Goal: Task Accomplishment & Management: Use online tool/utility

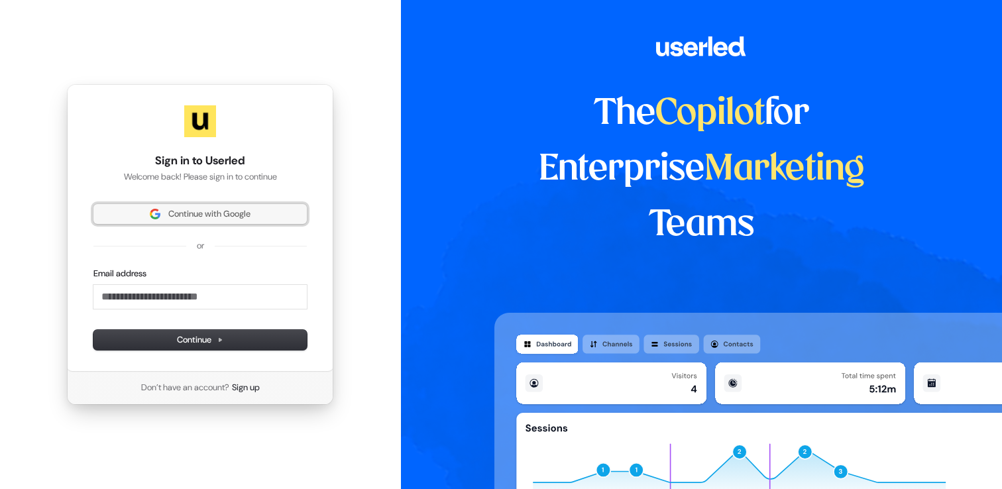
click at [254, 220] on button "Continue with Google" at bounding box center [199, 214] width 213 height 20
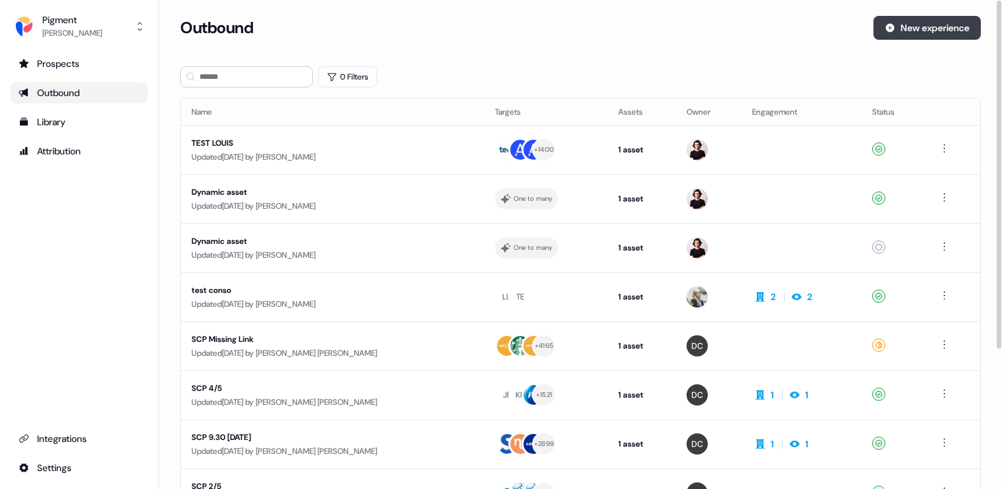
click at [948, 37] on button "New experience" at bounding box center [926, 28] width 107 height 24
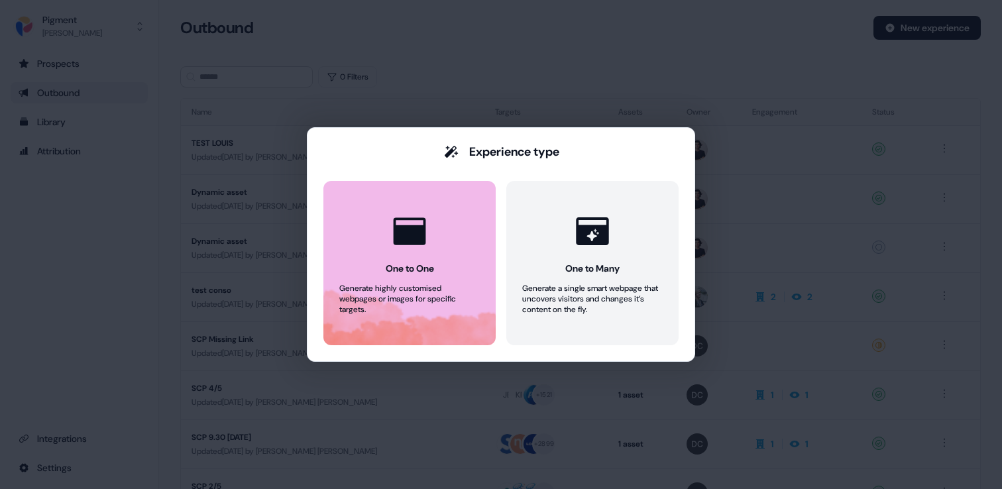
click at [421, 238] on icon at bounding box center [410, 230] width 32 height 27
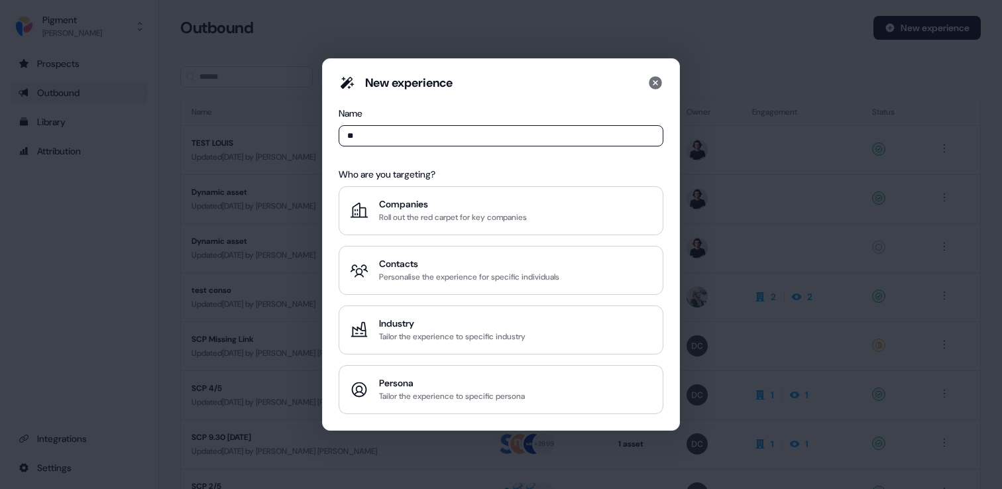
type input "*"
type input "**********"
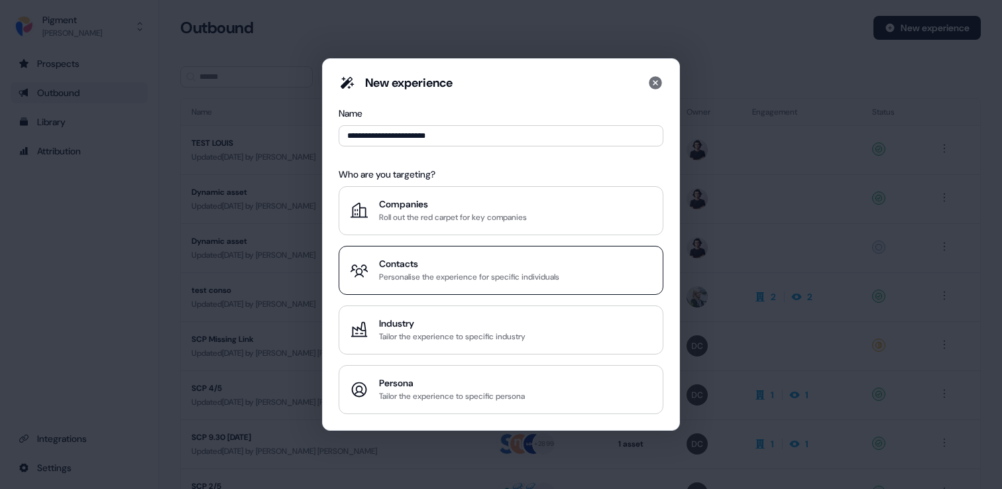
click at [477, 262] on div "Contacts" at bounding box center [469, 263] width 180 height 13
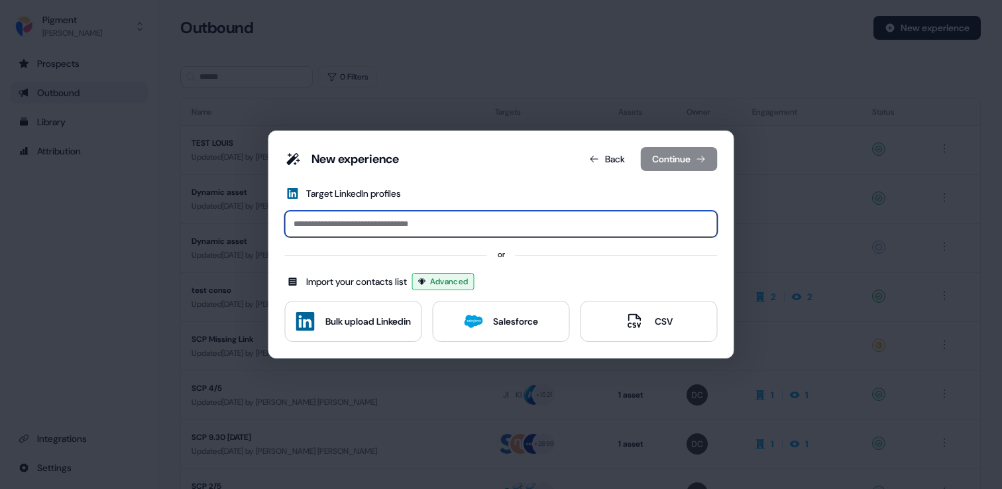
click at [471, 231] on input at bounding box center [501, 224] width 433 height 27
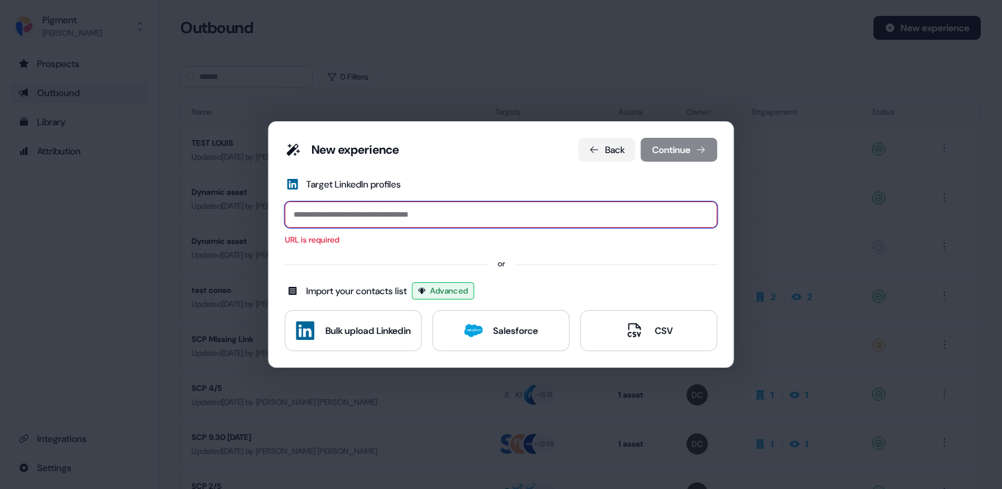
paste input "*********"
type input "*********"
click at [441, 205] on input "*********" at bounding box center [501, 214] width 433 height 27
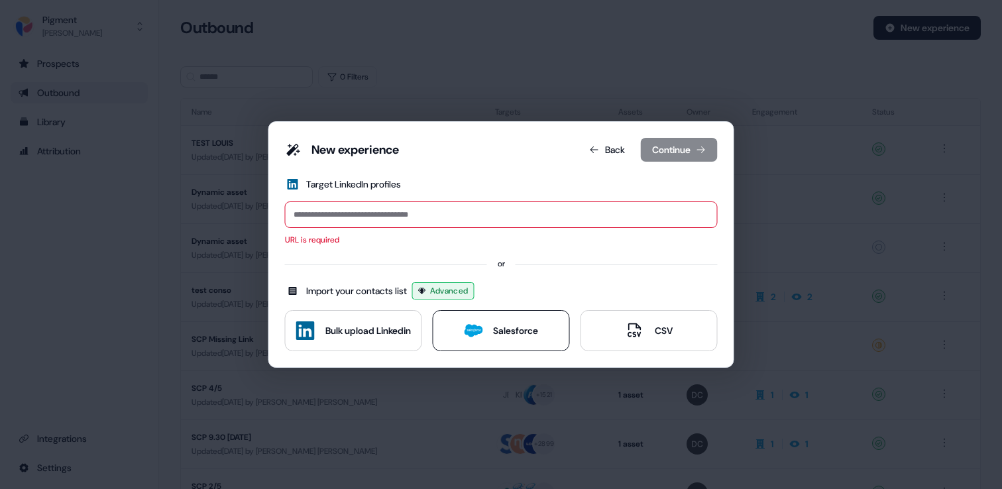
click at [488, 341] on button "Salesforce" at bounding box center [501, 330] width 137 height 41
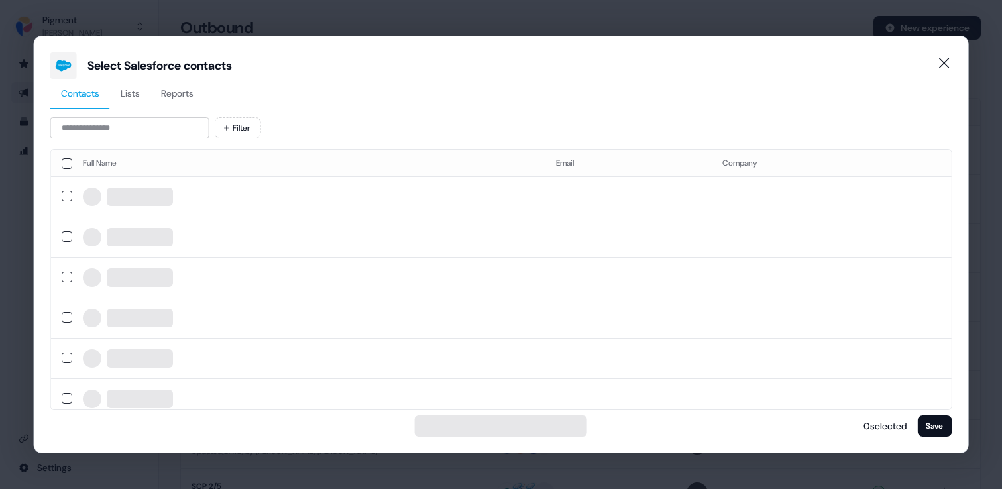
click at [174, 82] on button "Reports" at bounding box center [177, 94] width 54 height 30
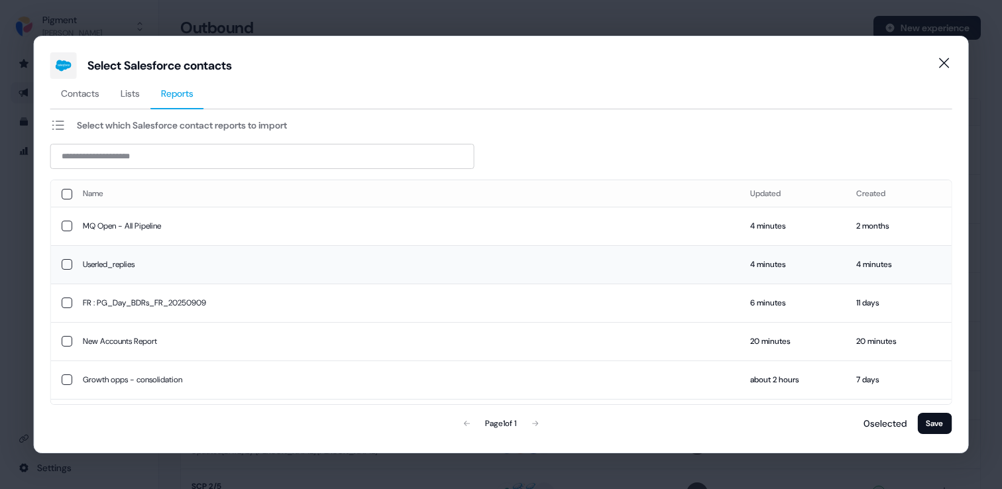
click at [127, 263] on td "Userled_replies" at bounding box center [405, 264] width 667 height 38
click at [942, 425] on button "Save" at bounding box center [934, 423] width 34 height 21
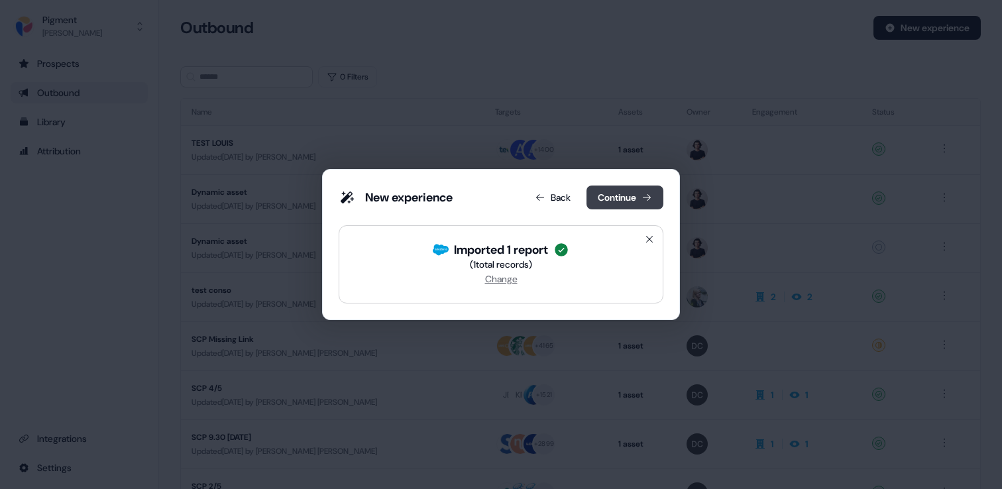
click at [633, 193] on button "Continue" at bounding box center [624, 198] width 77 height 24
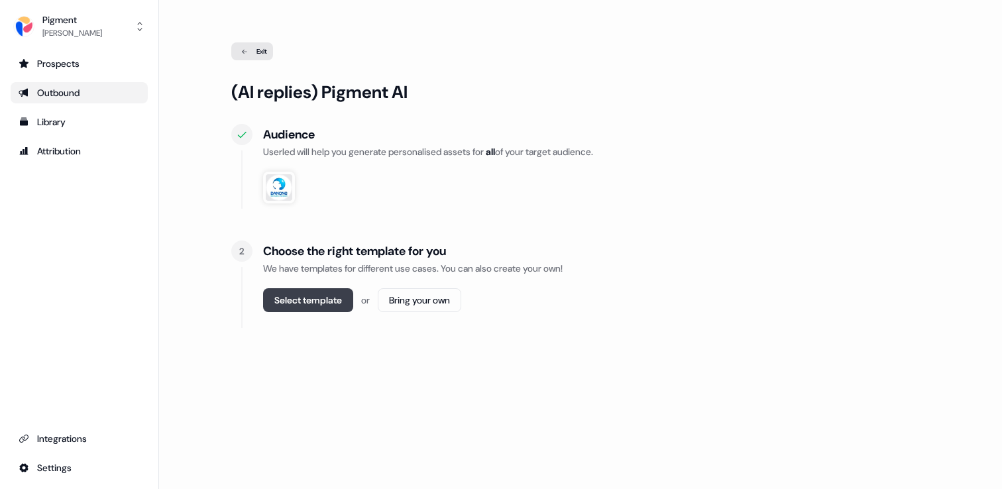
click at [323, 307] on button "Select template" at bounding box center [308, 300] width 90 height 24
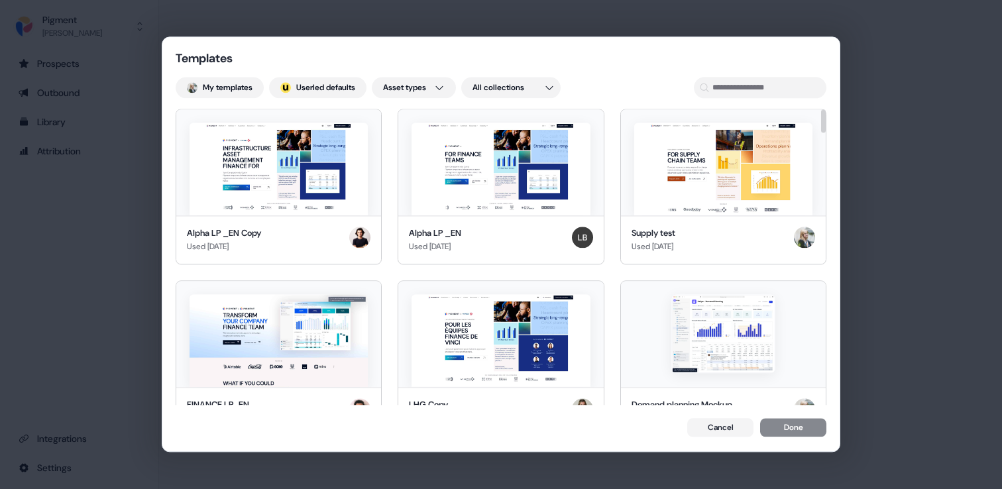
click at [524, 36] on div "Templates My templates ; Userled defaults Asset types All collections Alpha LP …" at bounding box center [501, 243] width 678 height 415
click at [557, 18] on div "Templates My templates ; Userled defaults Asset types All collections Alpha LP …" at bounding box center [501, 244] width 1002 height 489
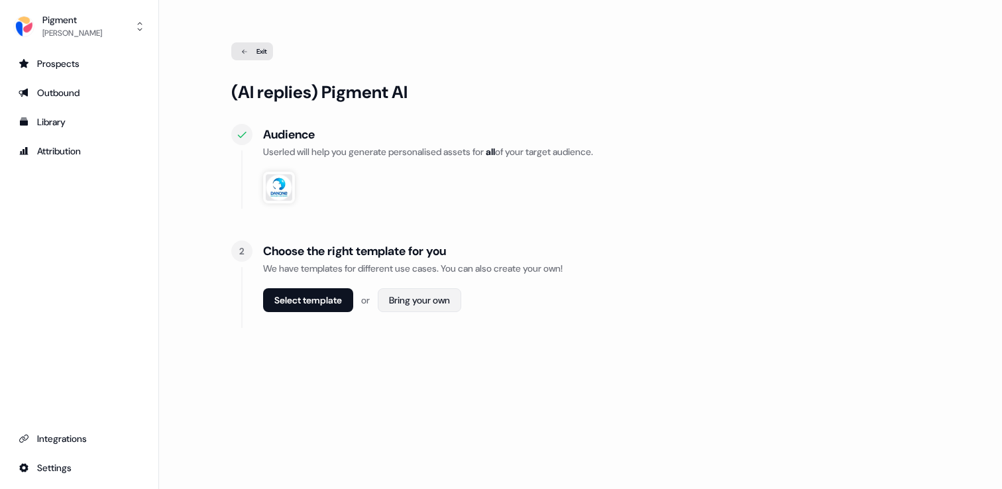
click at [443, 305] on html "For the best experience switch devices to a bigger screen. Go to Userled.io Pig…" at bounding box center [501, 244] width 1002 height 489
click at [437, 326] on span "Webpage" at bounding box center [423, 329] width 34 height 11
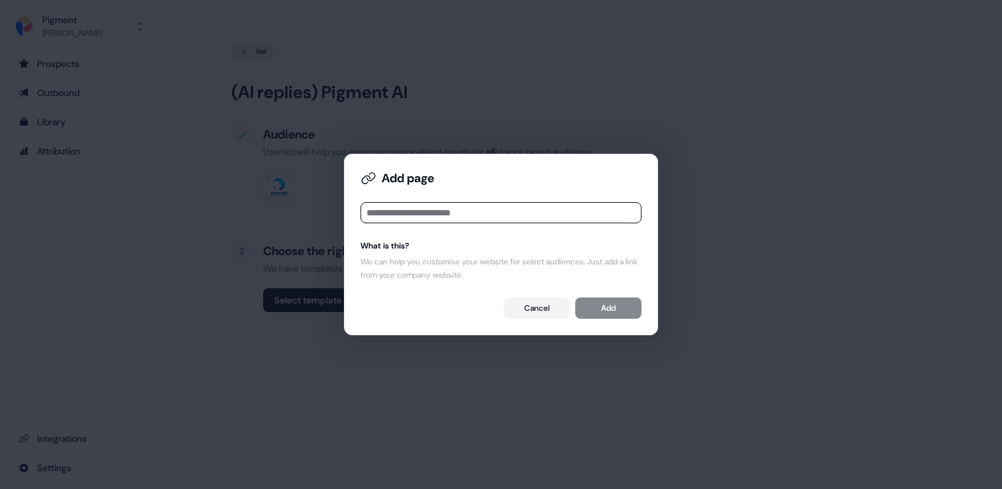
click at [570, 206] on input at bounding box center [500, 212] width 281 height 21
type input "**********"
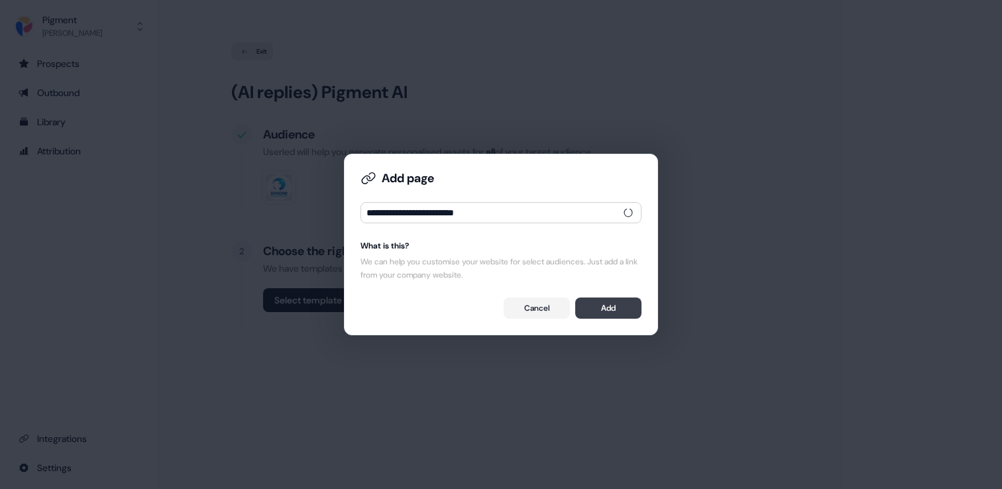
click at [598, 308] on button "Add" at bounding box center [608, 307] width 66 height 21
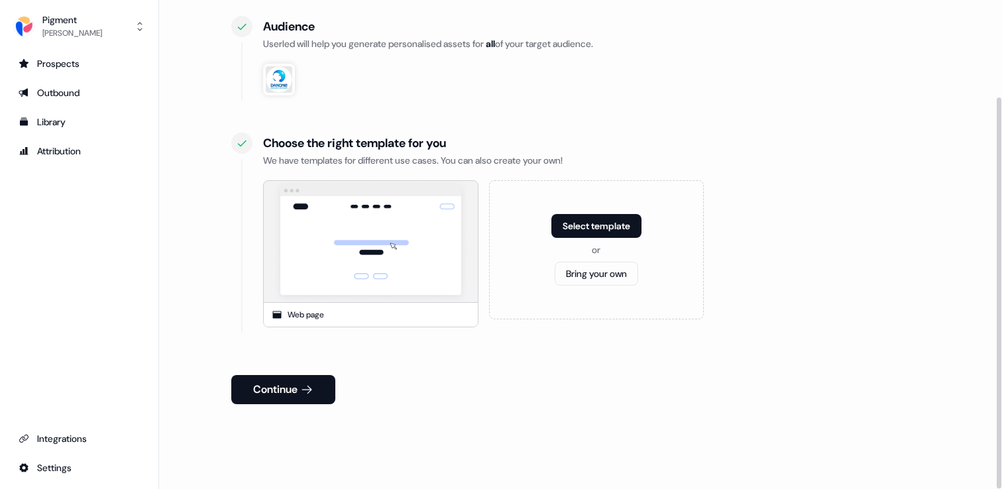
scroll to position [121, 0]
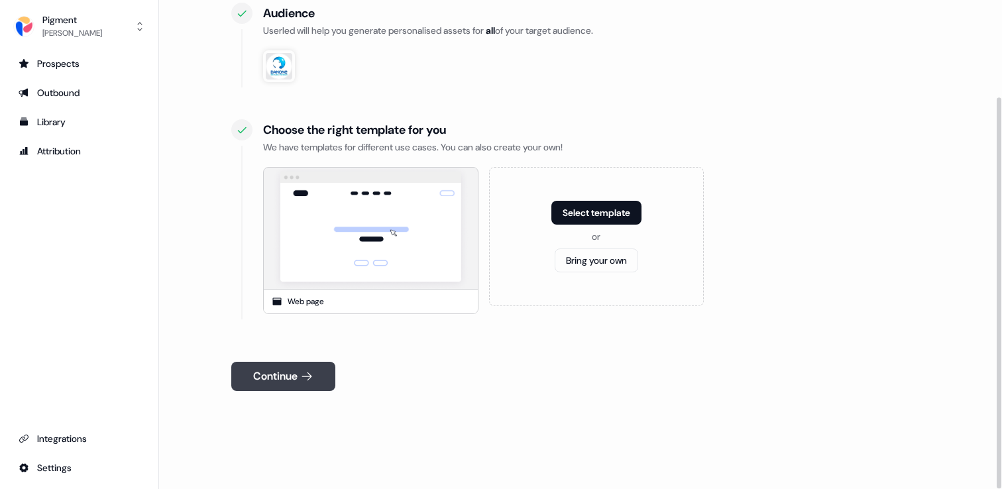
click at [311, 372] on icon at bounding box center [306, 376] width 13 height 13
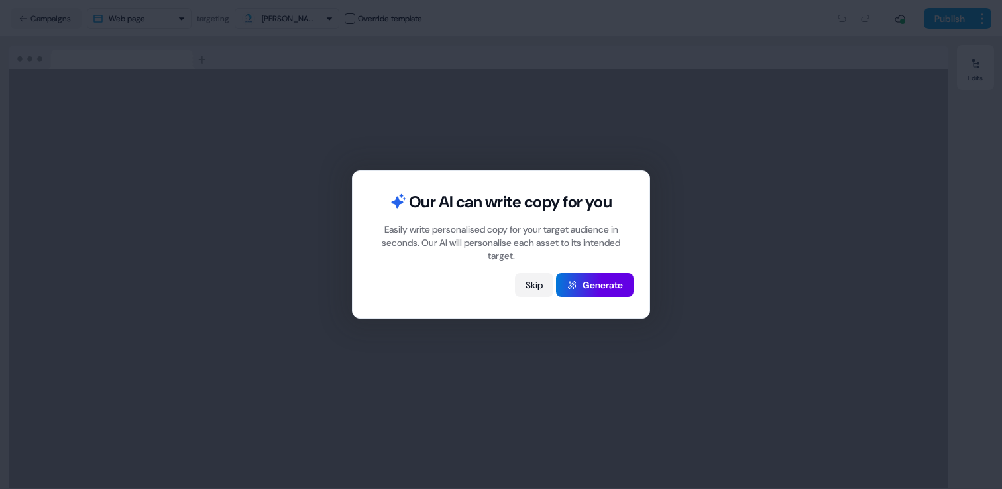
click at [535, 289] on button "Skip" at bounding box center [534, 285] width 38 height 24
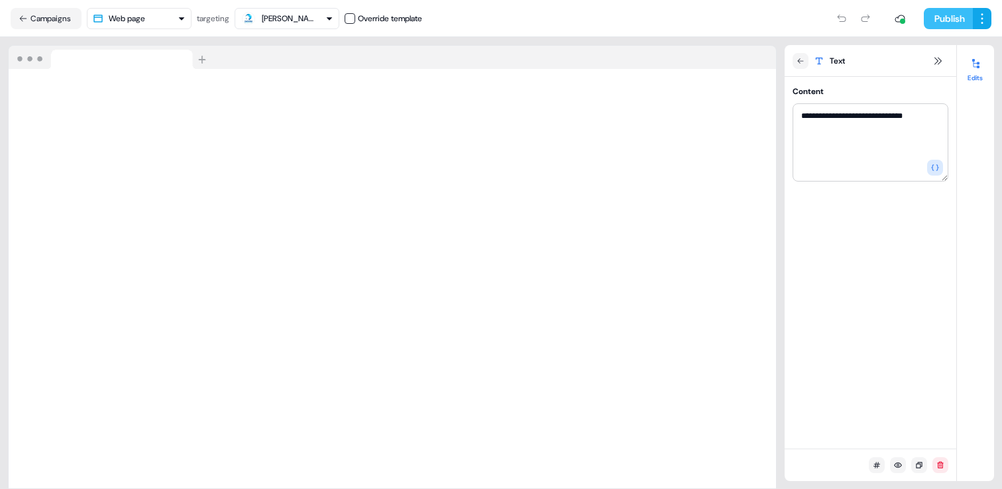
click at [951, 13] on button "Publish" at bounding box center [948, 18] width 49 height 21
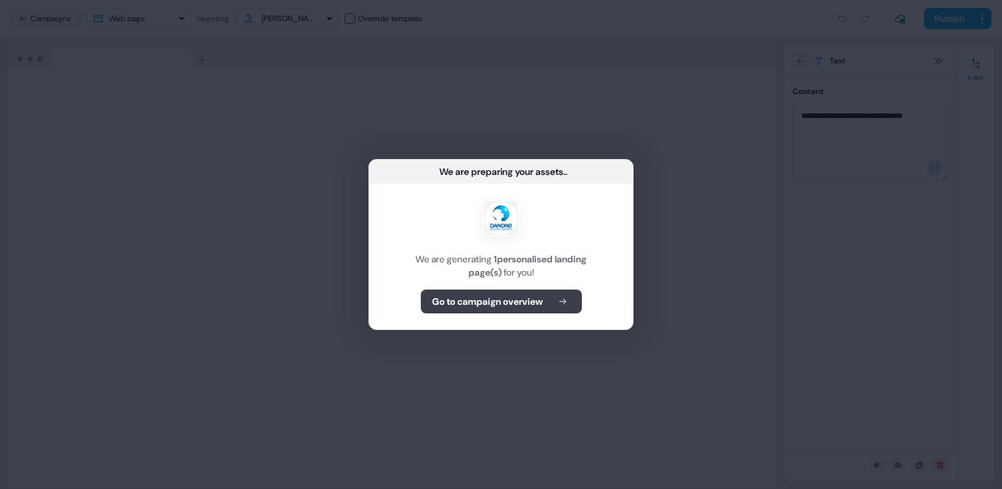
click at [535, 302] on b "Go to campaign overview" at bounding box center [487, 301] width 111 height 13
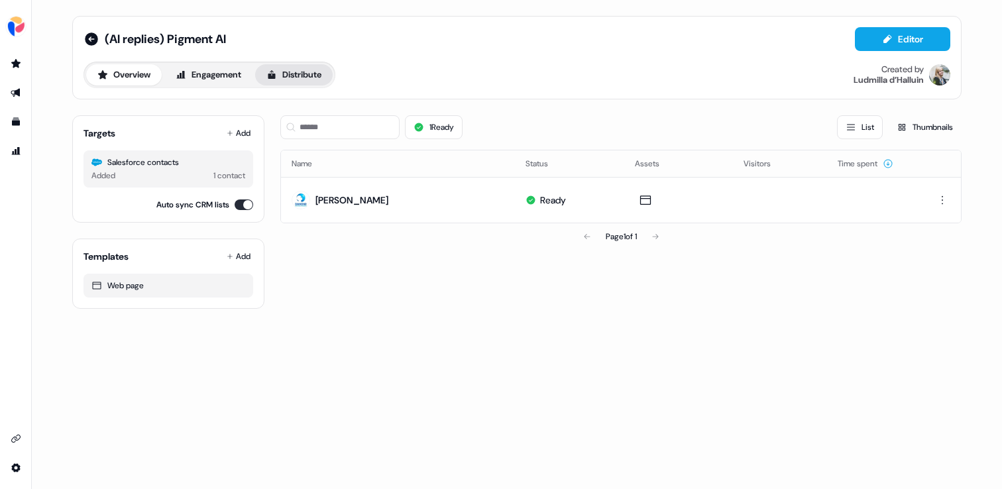
click at [304, 74] on button "Distribute" at bounding box center [294, 74] width 78 height 21
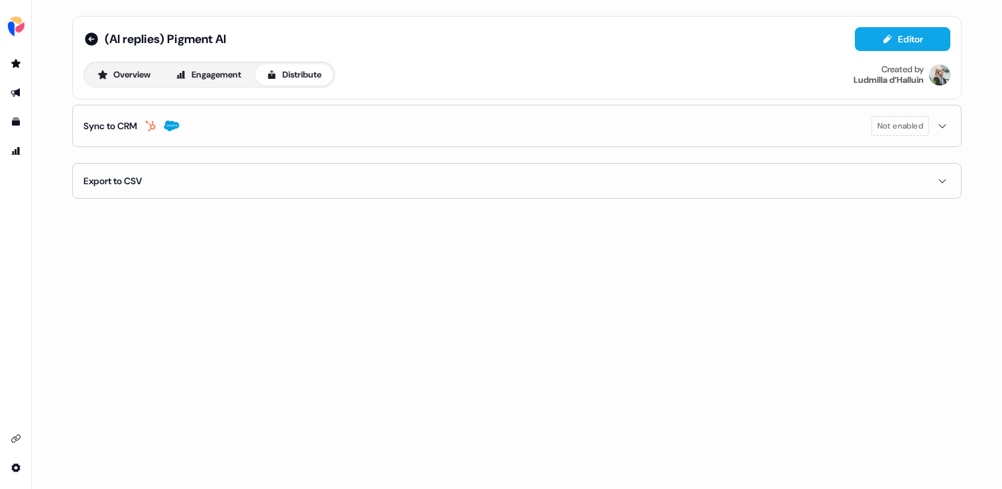
click at [217, 128] on button "Sync to CRM Not enabled" at bounding box center [516, 125] width 867 height 41
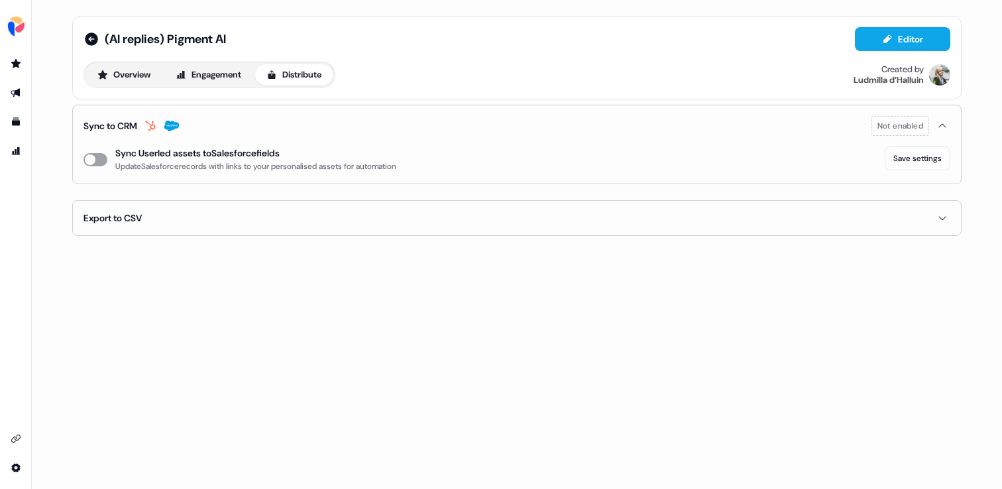
click at [102, 160] on button "enable-crm-asset-sync" at bounding box center [95, 159] width 24 height 13
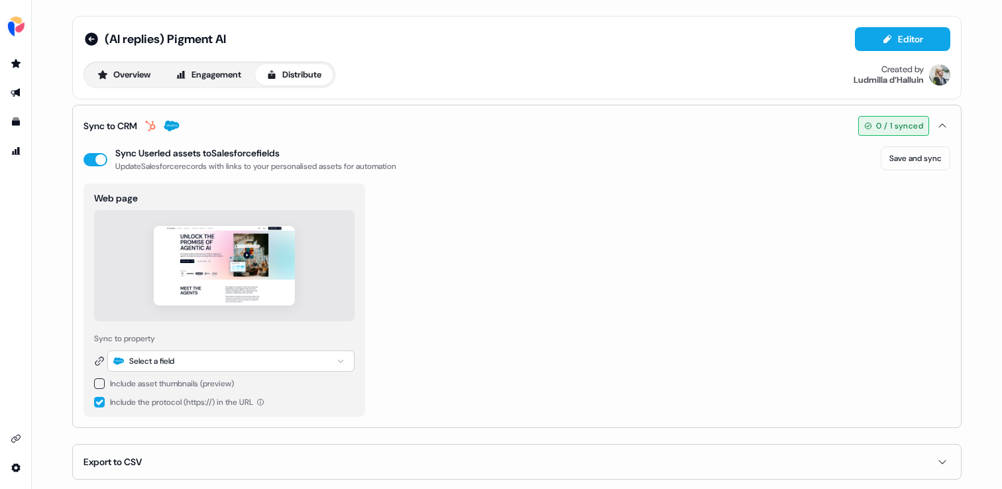
click at [256, 366] on div "Select a field" at bounding box center [230, 361] width 247 height 21
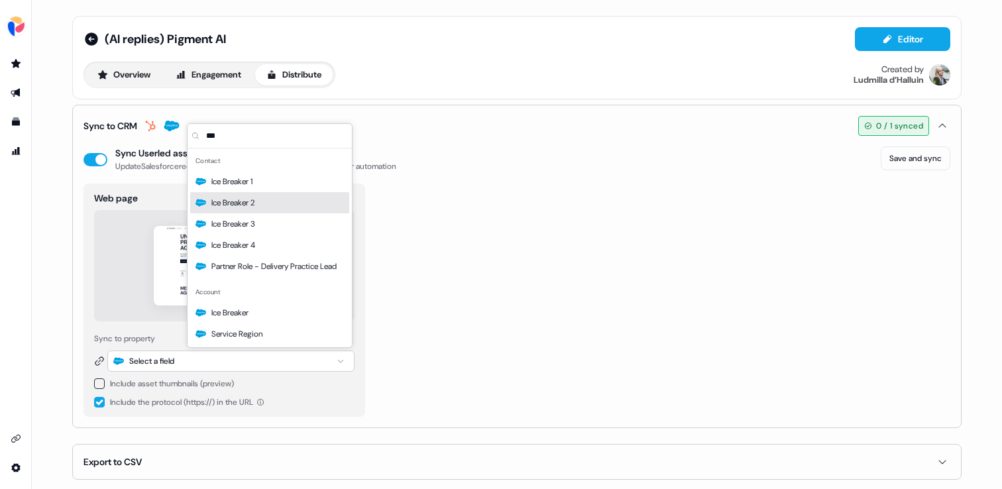
type input "***"
click at [270, 209] on div "Ice Breaker 2" at bounding box center [269, 202] width 159 height 21
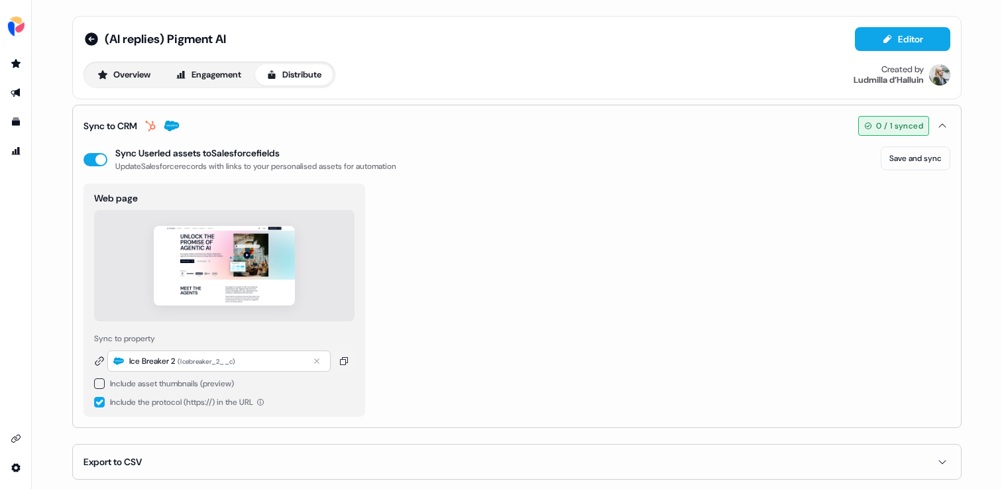
scroll to position [7, 0]
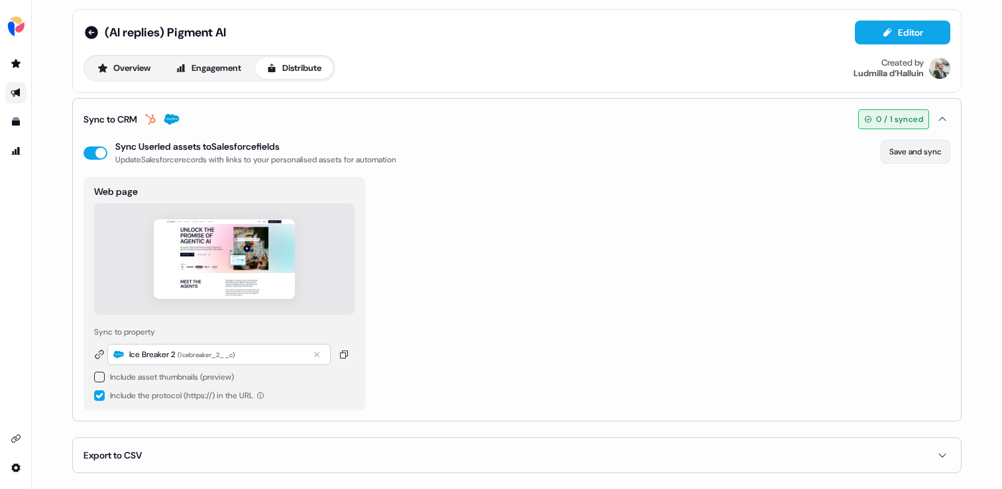
click at [898, 152] on button "Save and sync" at bounding box center [916, 152] width 70 height 24
click at [111, 68] on button "Overview" at bounding box center [124, 68] width 76 height 21
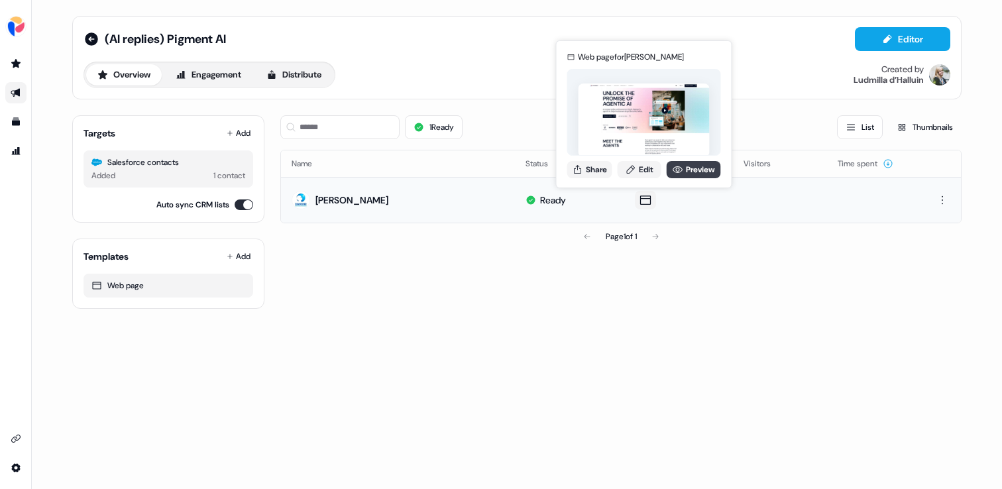
click at [685, 166] on link "Preview" at bounding box center [694, 169] width 54 height 17
